Goal: Book appointment/travel/reservation

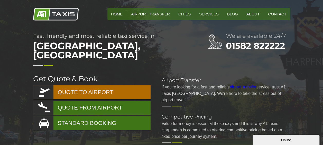
click at [84, 85] on link "QUOTE TO AIRPORT" at bounding box center [91, 92] width 117 height 14
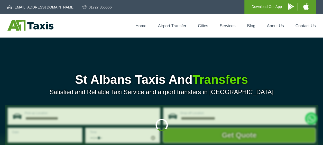
type input "**********"
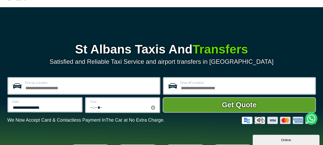
scroll to position [26, 0]
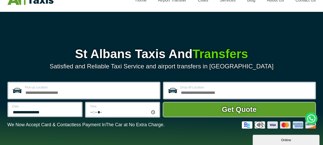
click at [38, 92] on input "Pick-up Location" at bounding box center [90, 92] width 131 height 6
